Goal: Task Accomplishment & Management: Use online tool/utility

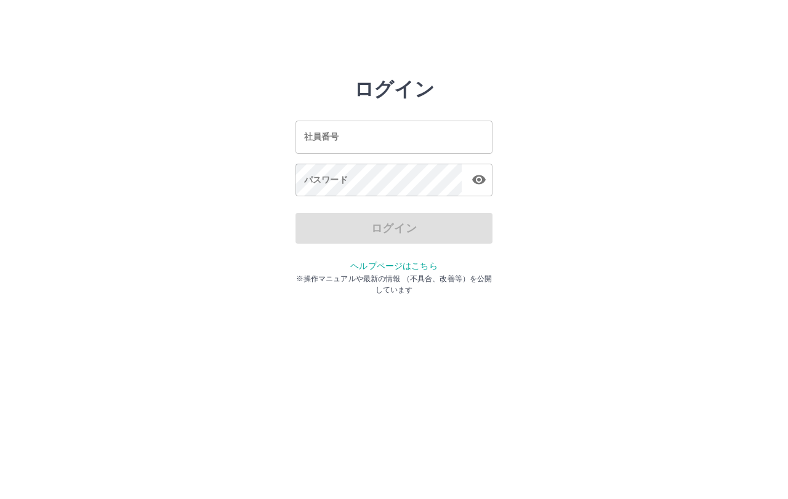
click at [323, 139] on div "社員番号 社員番号" at bounding box center [394, 137] width 197 height 33
type input "*******"
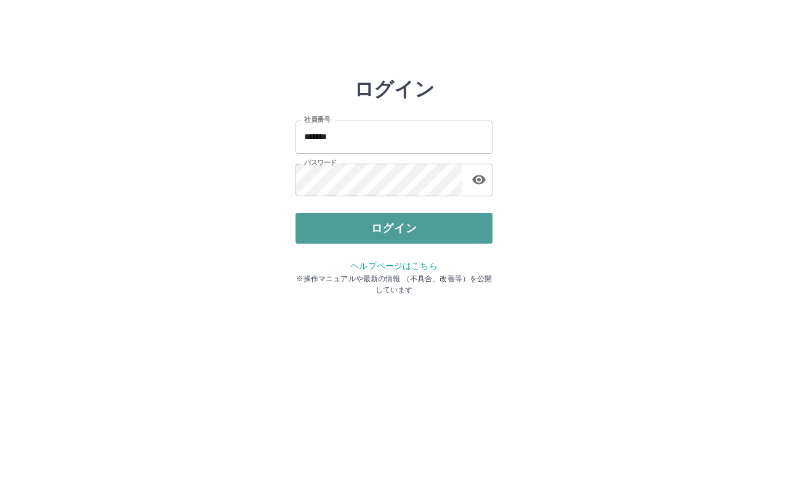
click at [359, 225] on button "ログイン" at bounding box center [394, 228] width 197 height 31
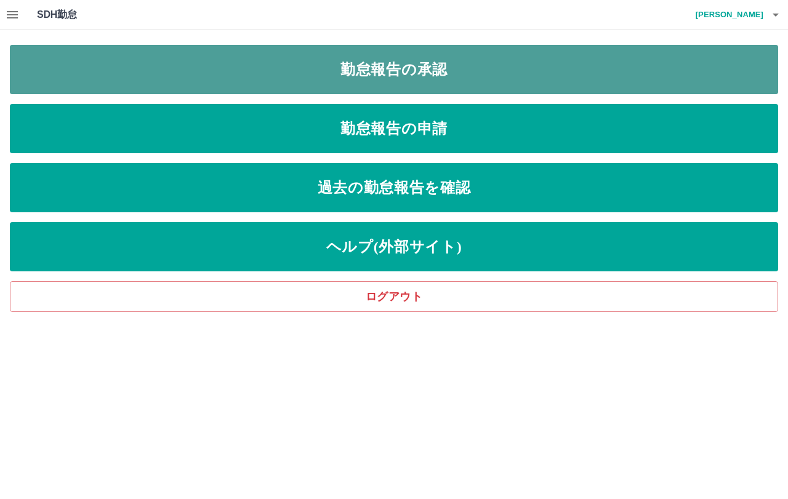
click at [411, 75] on link "勤怠報告の承認" at bounding box center [394, 69] width 768 height 49
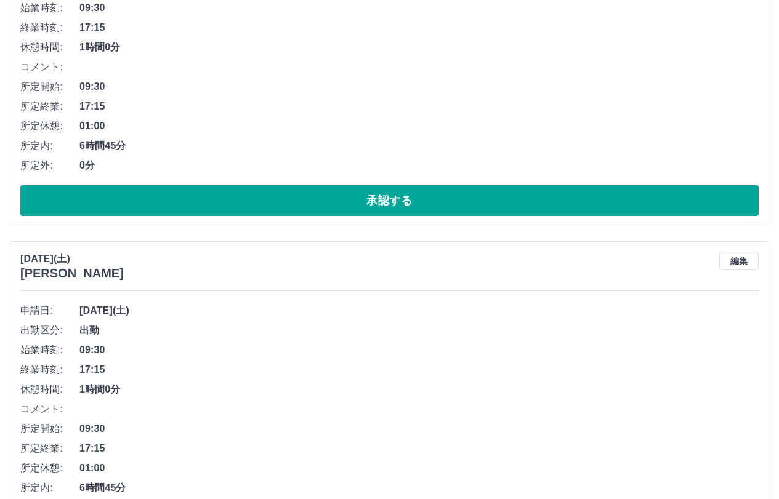
scroll to position [308, 0]
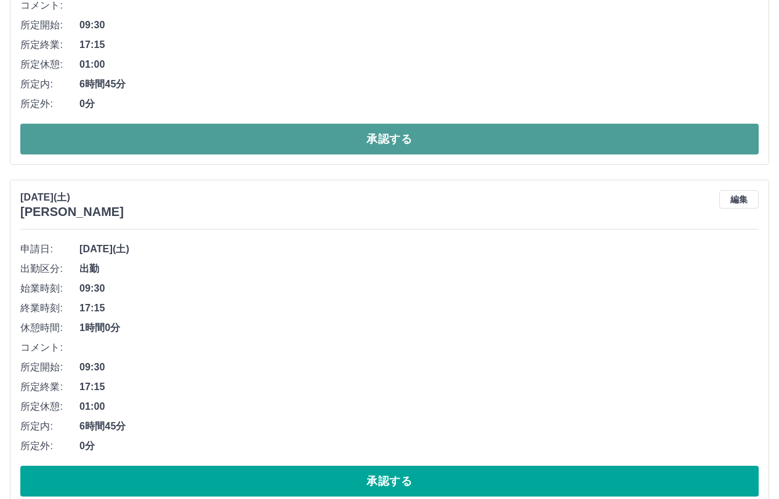
click at [403, 143] on button "承認する" at bounding box center [389, 139] width 738 height 31
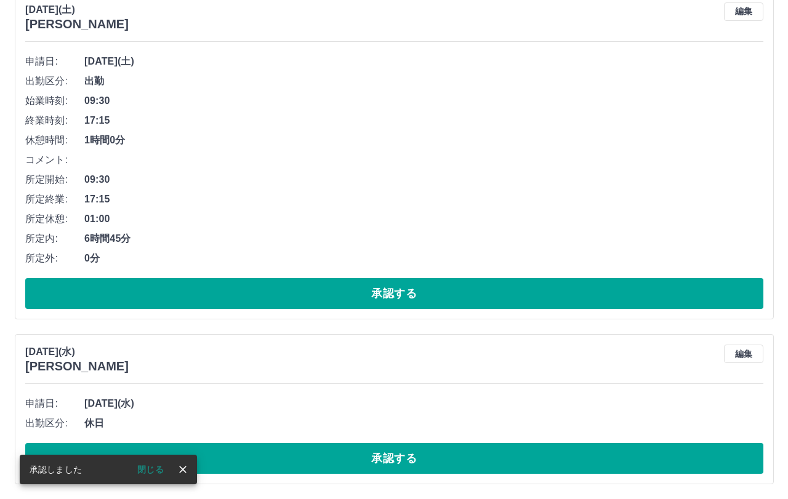
scroll to position [0, 0]
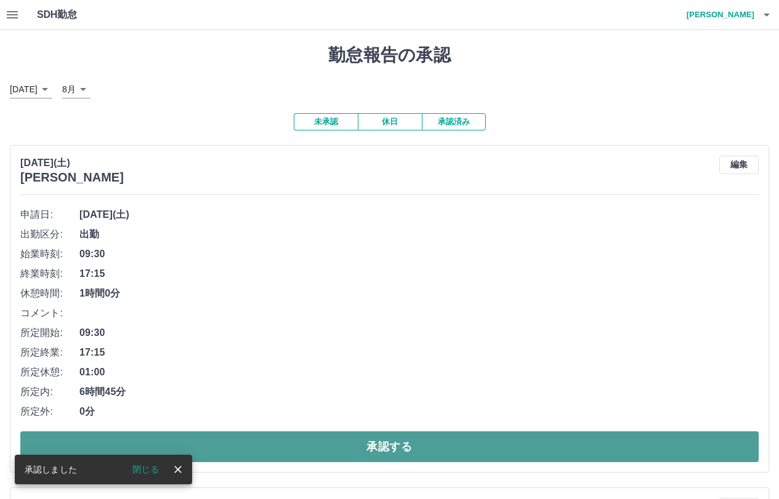
click at [395, 444] on button "承認する" at bounding box center [389, 447] width 738 height 31
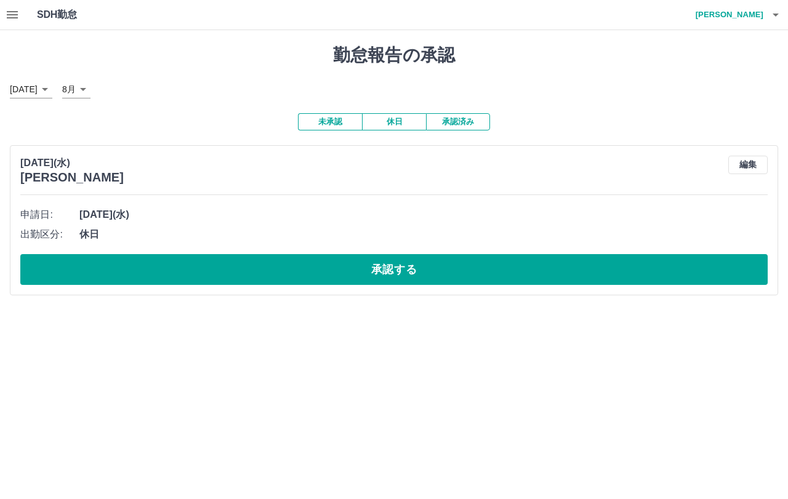
click at [778, 19] on icon "button" at bounding box center [775, 14] width 15 height 15
click at [718, 86] on li "ログアウト" at bounding box center [723, 90] width 109 height 22
